Goal: Transaction & Acquisition: Purchase product/service

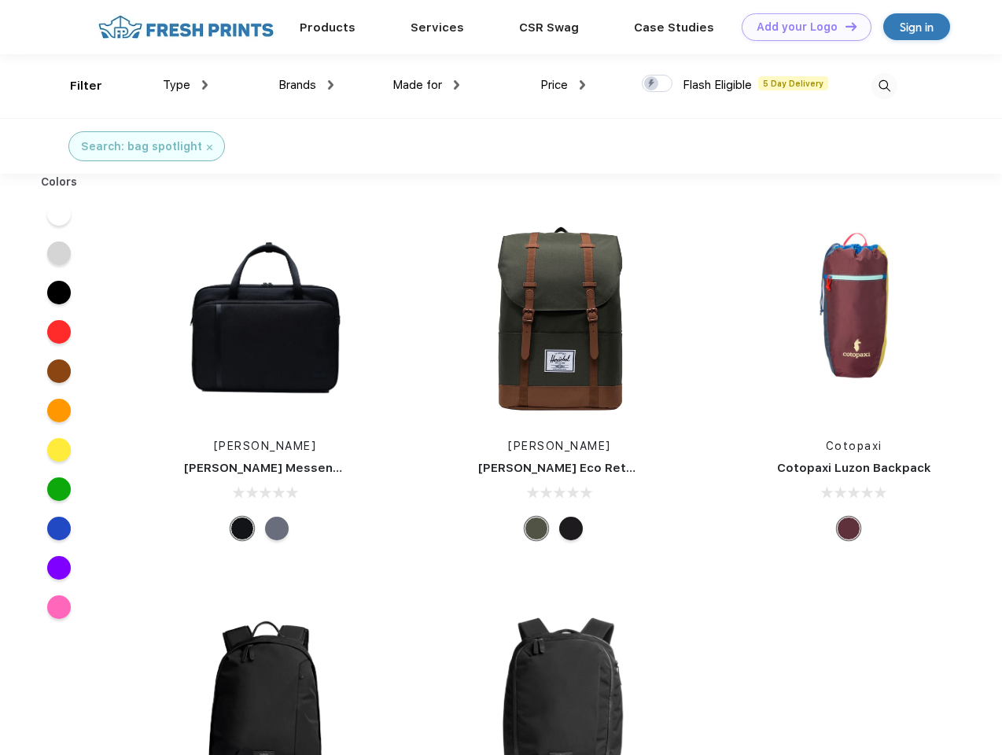
click at [801, 27] on link "Add your Logo Design Tool" at bounding box center [807, 27] width 130 height 28
click at [0, 0] on div "Design Tool" at bounding box center [0, 0] width 0 height 0
click at [844, 26] on link "Add your Logo Design Tool" at bounding box center [807, 27] width 130 height 28
click at [76, 86] on div "Filter" at bounding box center [86, 86] width 32 height 18
click at [186, 85] on span "Type" at bounding box center [177, 85] width 28 height 14
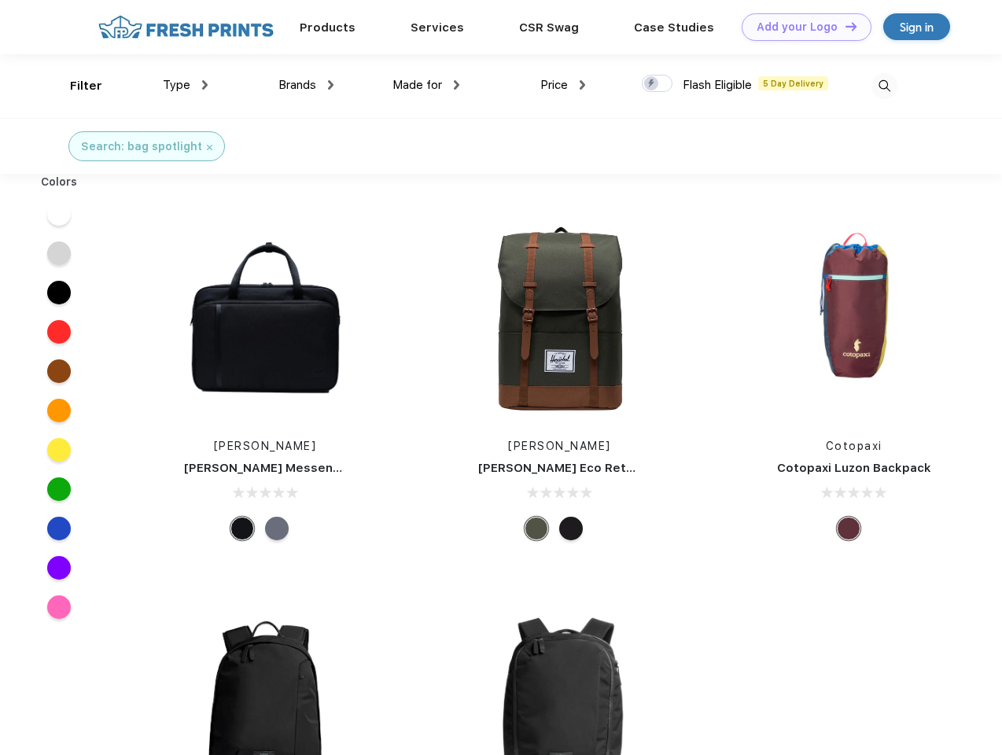
click at [306, 85] on span "Brands" at bounding box center [297, 85] width 38 height 14
click at [426, 85] on span "Made for" at bounding box center [417, 85] width 50 height 14
click at [563, 85] on span "Price" at bounding box center [554, 85] width 28 height 14
click at [657, 84] on div at bounding box center [657, 83] width 31 height 17
click at [652, 84] on input "checkbox" at bounding box center [647, 79] width 10 height 10
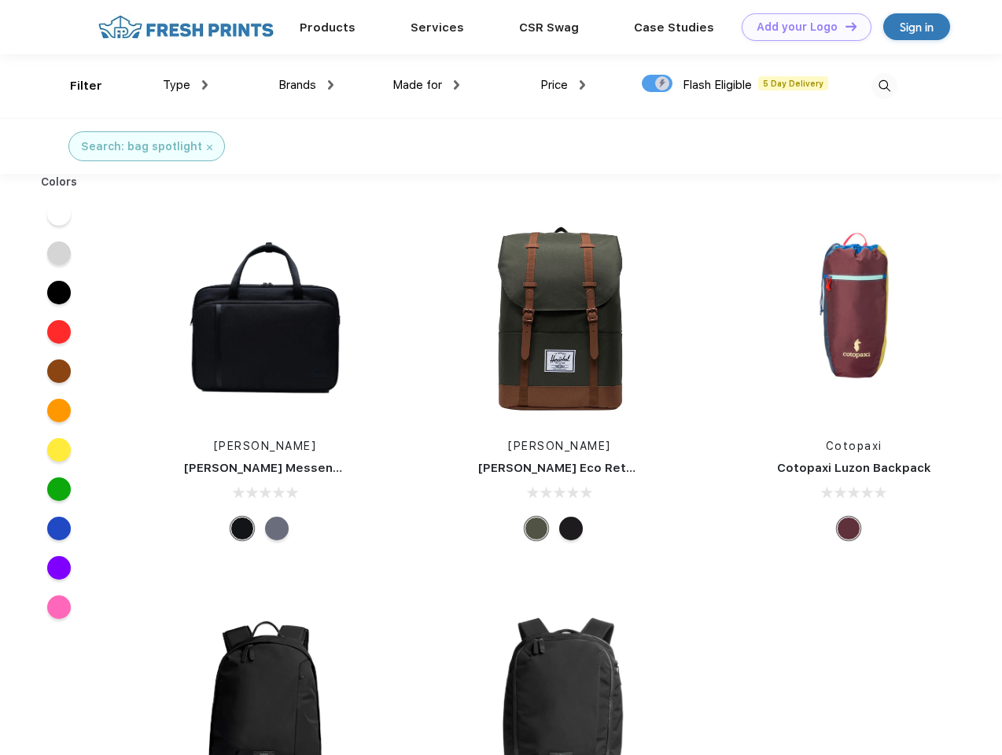
click at [884, 86] on img at bounding box center [884, 86] width 26 height 26
